Goal: Information Seeking & Learning: Learn about a topic

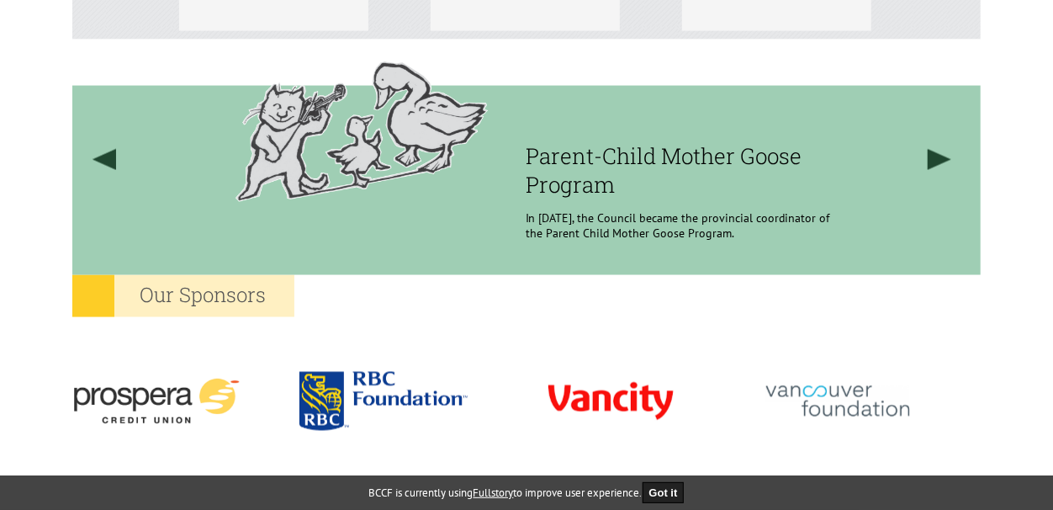
scroll to position [1377, 0]
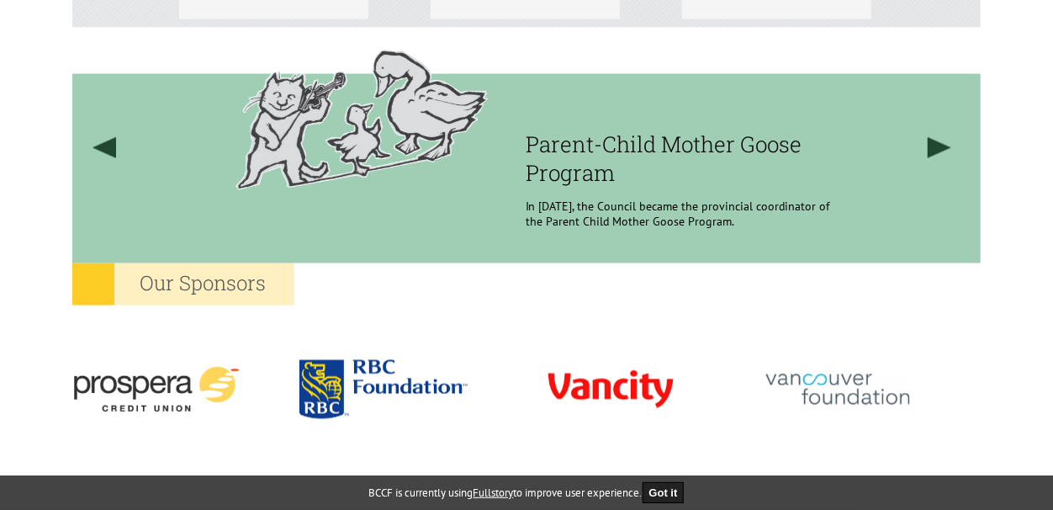
click at [597, 135] on h3 "Parent-Child Mother Goose Program" at bounding box center [679, 158] width 306 height 57
click at [706, 188] on div "Parent-Child Mother Goose Program In [DATE], the Council became the provincial …" at bounding box center [713, 134] width 374 height 213
click at [661, 177] on h3 "Parent-Child Mother Goose Program" at bounding box center [679, 158] width 306 height 57
click at [660, 175] on h3 "Parent-Child Mother Goose Program" at bounding box center [679, 158] width 306 height 57
click at [935, 146] on link at bounding box center [941, 148] width 64 height 240
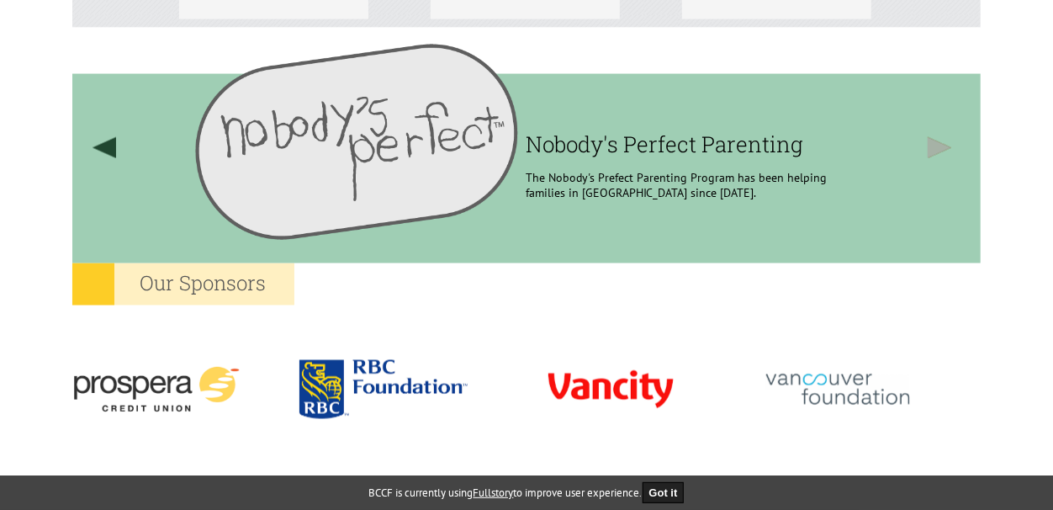
click at [935, 146] on link at bounding box center [941, 148] width 64 height 240
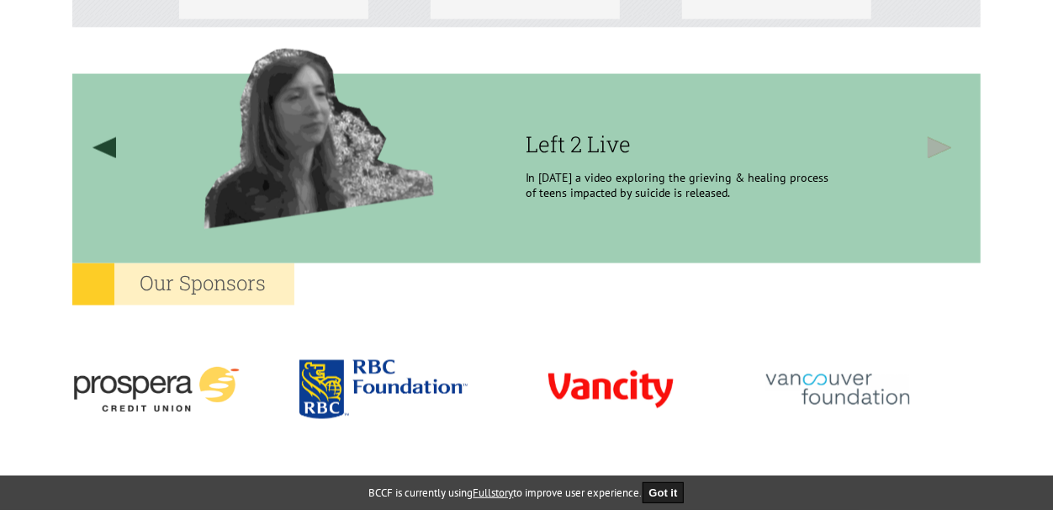
click at [935, 146] on link at bounding box center [941, 148] width 64 height 240
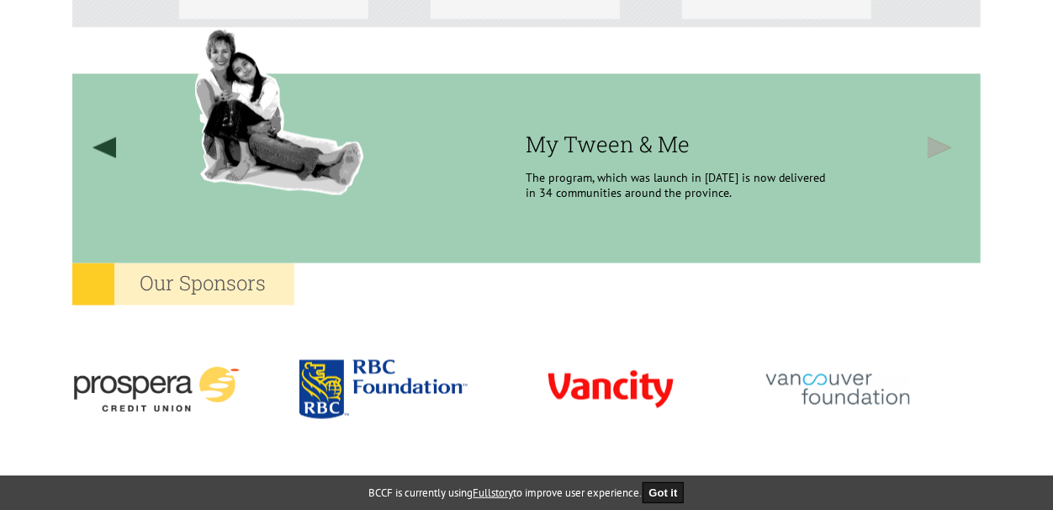
click at [939, 148] on link at bounding box center [941, 148] width 64 height 240
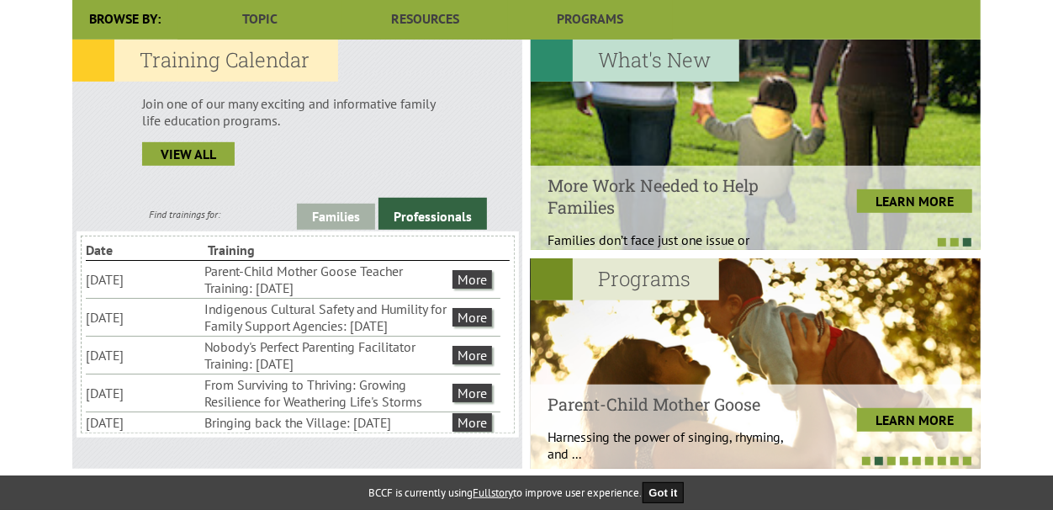
scroll to position [489, 0]
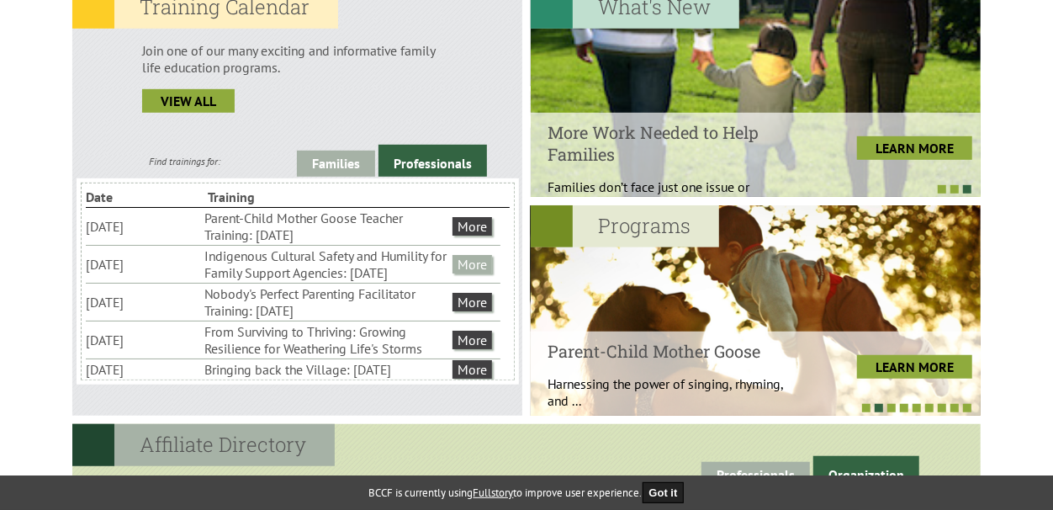
click at [466, 273] on link "More" at bounding box center [473, 264] width 40 height 19
